Goal: Information Seeking & Learning: Learn about a topic

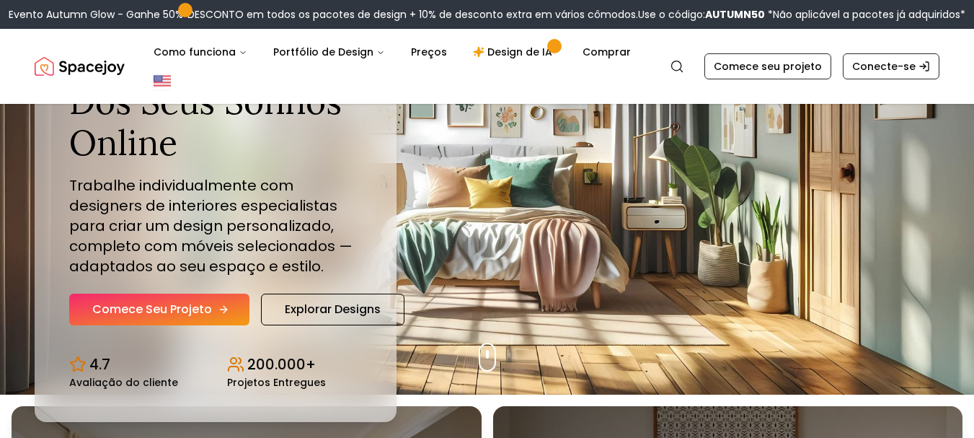
click at [225, 316] on link "Comece seu projeto" at bounding box center [159, 309] width 180 height 32
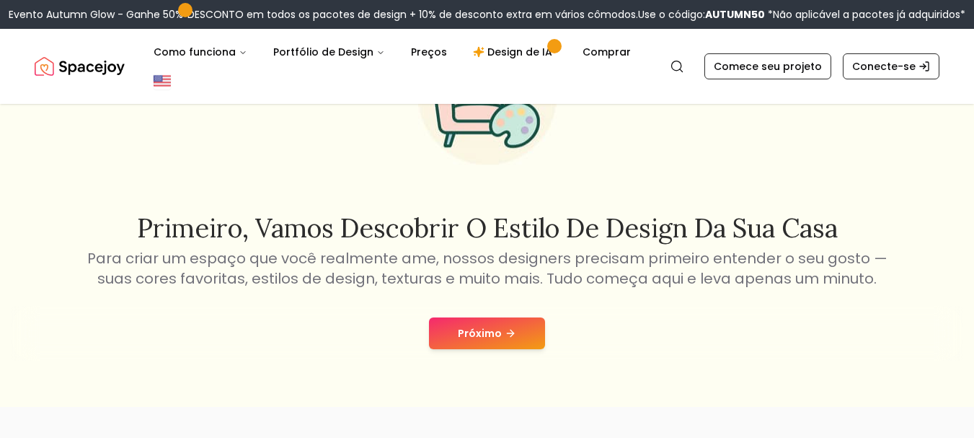
click at [463, 348] on button "Próximo" at bounding box center [487, 333] width 116 height 32
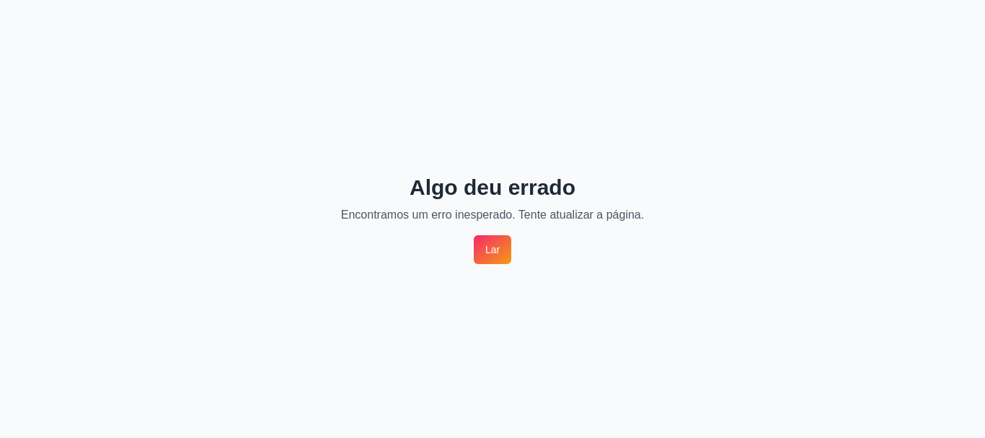
click at [488, 254] on font "Lar" at bounding box center [492, 250] width 14 height 12
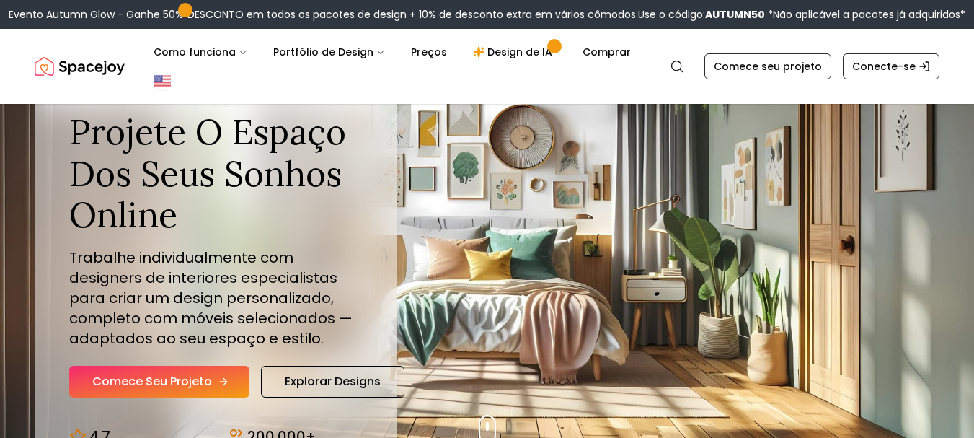
click at [164, 376] on font "Comece seu projeto" at bounding box center [152, 381] width 120 height 17
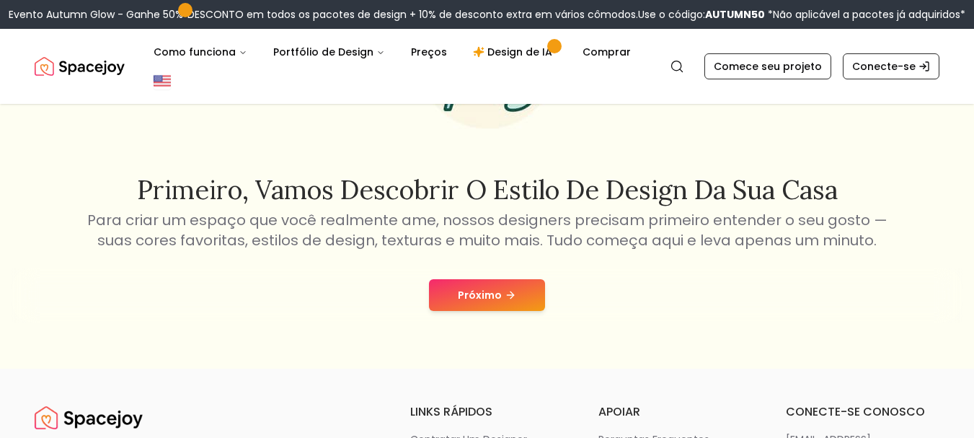
scroll to position [216, 0]
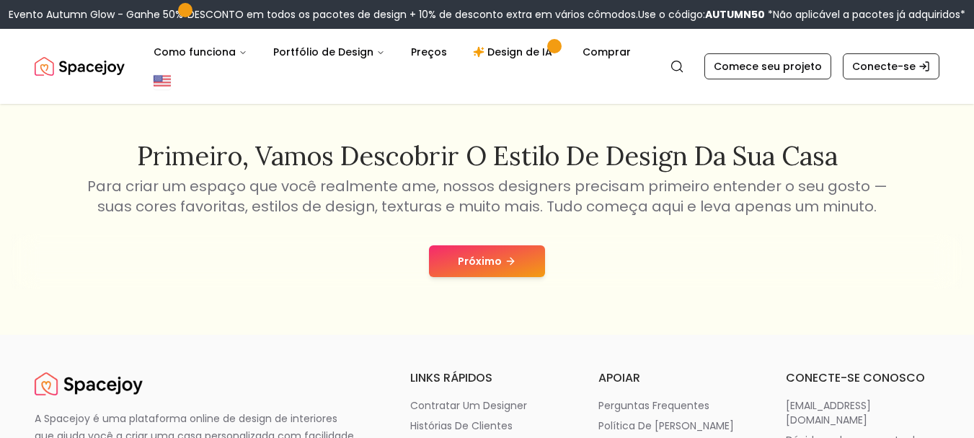
drag, startPoint x: 454, startPoint y: 244, endPoint x: 461, endPoint y: 249, distance: 8.8
click at [455, 244] on div "Próximo" at bounding box center [487, 261] width 951 height 55
click at [463, 263] on font "Próximo" at bounding box center [480, 261] width 44 height 14
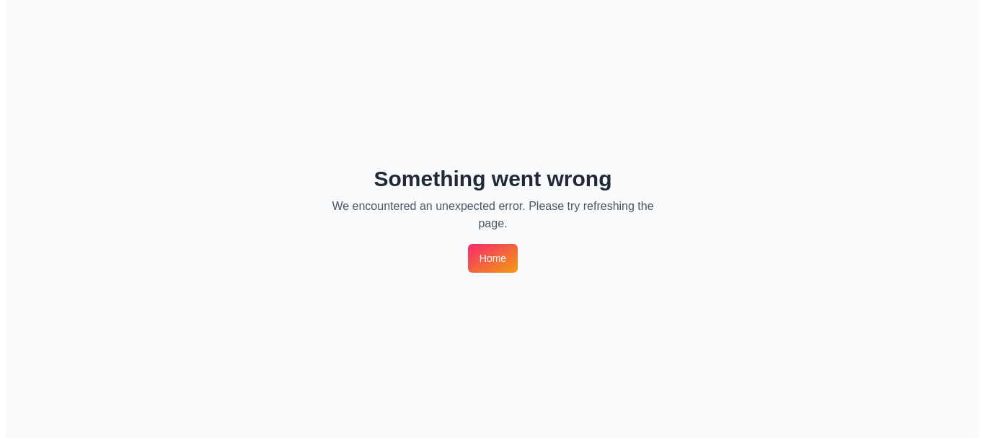
scroll to position [0, 0]
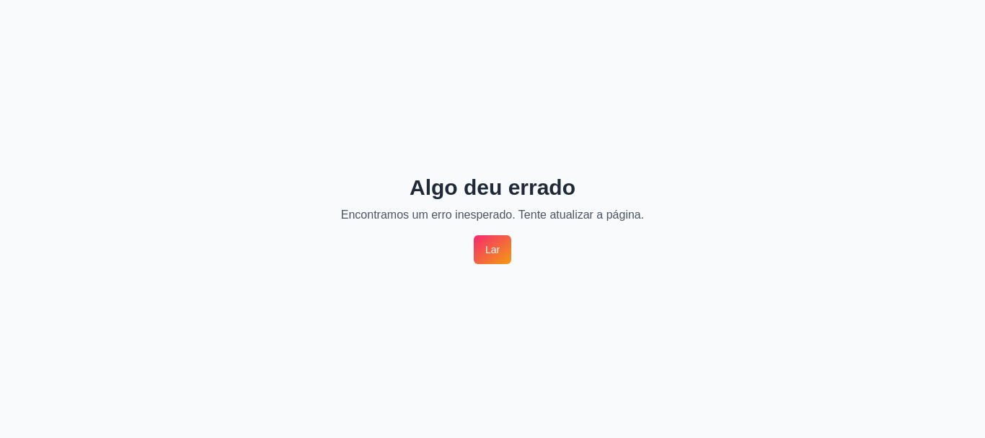
click at [477, 260] on link "Lar" at bounding box center [492, 249] width 37 height 29
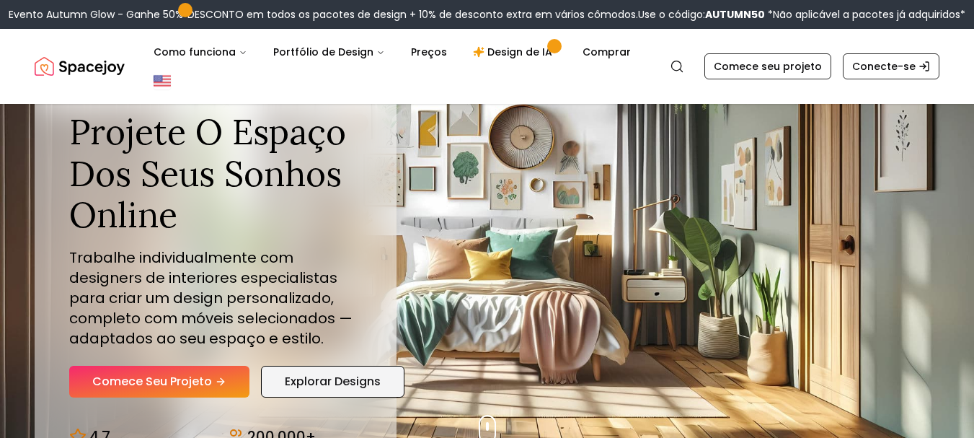
click at [327, 386] on font "Explorar designs" at bounding box center [333, 381] width 96 height 17
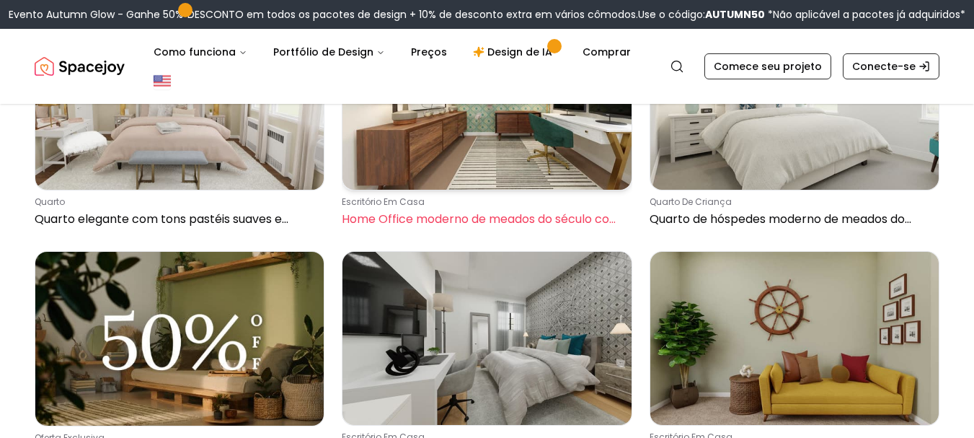
scroll to position [505, 0]
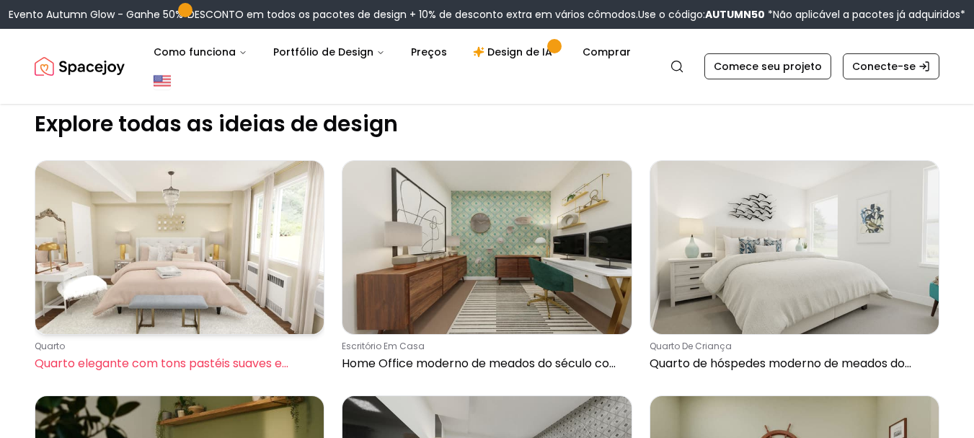
click at [198, 249] on img at bounding box center [179, 247] width 288 height 173
